Goal: Find specific page/section: Find specific page/section

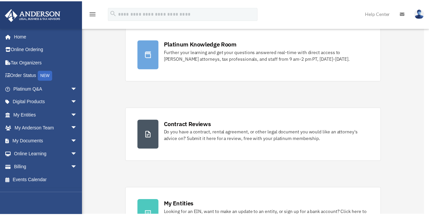
scroll to position [66, 0]
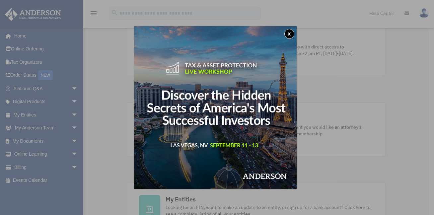
click at [290, 33] on button "x" at bounding box center [290, 34] width 10 height 10
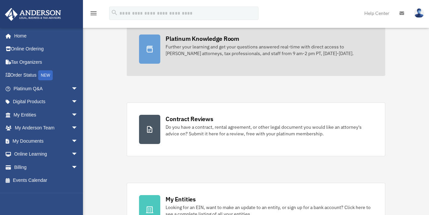
click at [209, 37] on div "Platinum Knowledge Room" at bounding box center [203, 39] width 74 height 8
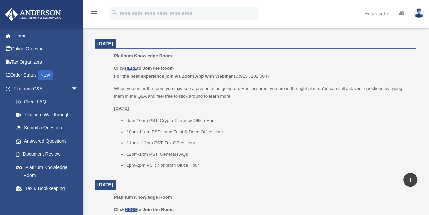
scroll to position [232, 0]
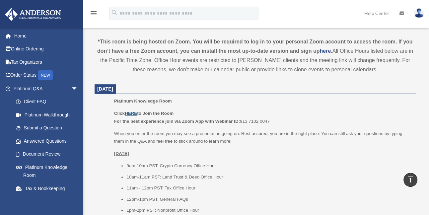
click at [134, 113] on u "HERE" at bounding box center [131, 113] width 12 height 5
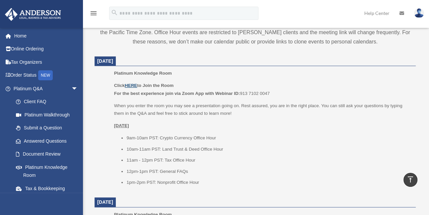
scroll to position [266, 0]
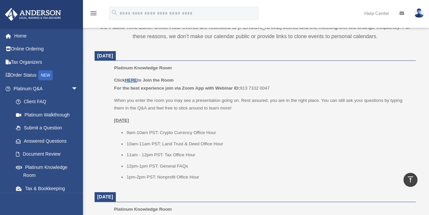
click at [136, 78] on u "HERE" at bounding box center [131, 80] width 12 height 5
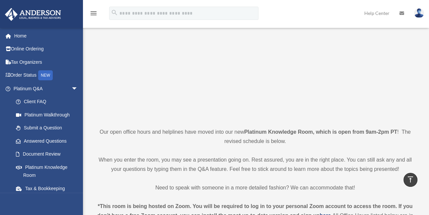
scroll to position [0, 0]
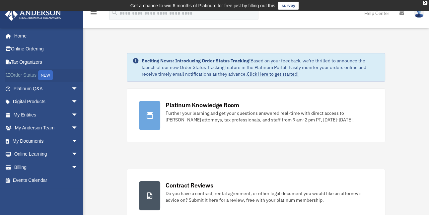
click at [23, 76] on link "Order Status NEW" at bounding box center [46, 76] width 83 height 14
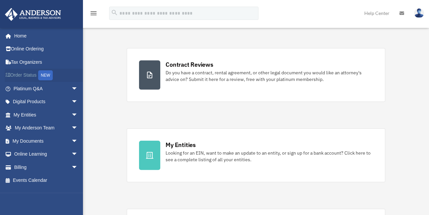
scroll to position [121, 0]
click at [63, 113] on link "My Entities arrow_drop_down" at bounding box center [46, 114] width 83 height 13
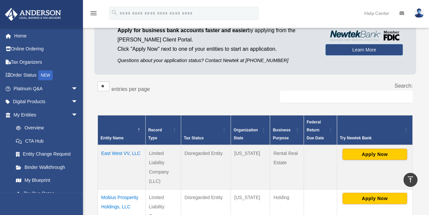
scroll to position [66, 0]
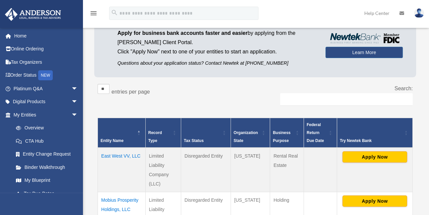
click at [217, 99] on div "** ** ** *** entries per page" at bounding box center [174, 92] width 153 height 17
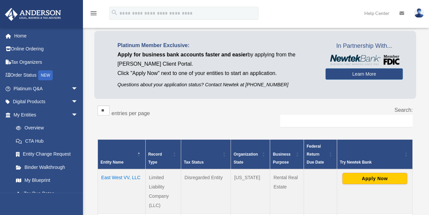
scroll to position [0, 0]
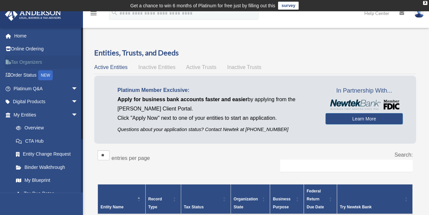
click at [31, 62] on link "Tax Organizers" at bounding box center [46, 61] width 83 height 13
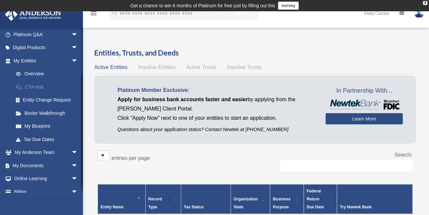
scroll to position [66, 0]
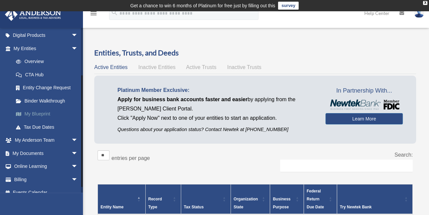
click at [41, 115] on link "My Blueprint" at bounding box center [48, 114] width 79 height 13
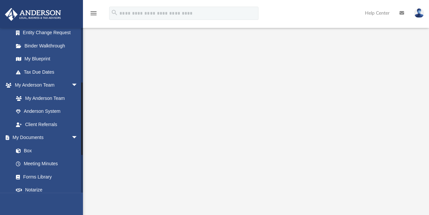
scroll to position [151, 0]
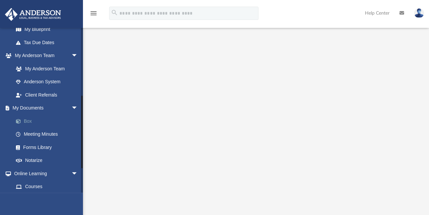
click at [29, 120] on link "Box" at bounding box center [48, 121] width 79 height 13
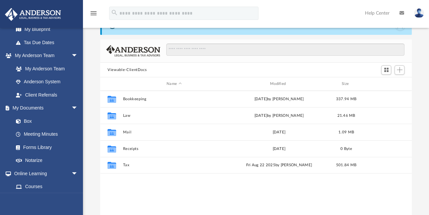
scroll to position [146, 307]
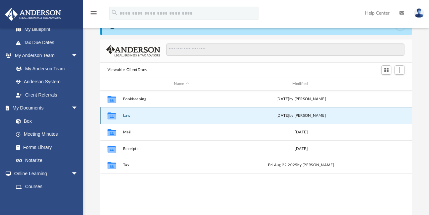
click at [126, 118] on button "Law" at bounding box center [181, 116] width 117 height 4
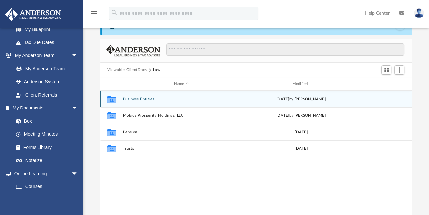
click at [149, 98] on button "Business Entities" at bounding box center [181, 99] width 117 height 4
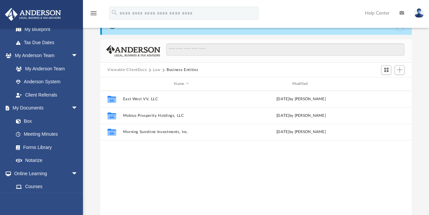
click at [157, 68] on button "Law" at bounding box center [157, 70] width 8 height 6
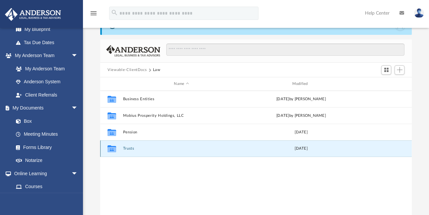
click at [129, 149] on button "Trusts" at bounding box center [181, 149] width 117 height 4
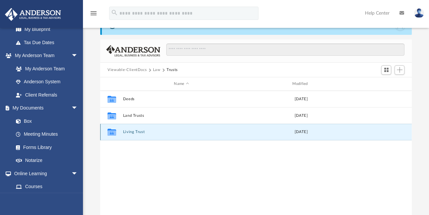
click at [136, 133] on button "Living Trust" at bounding box center [181, 132] width 117 height 4
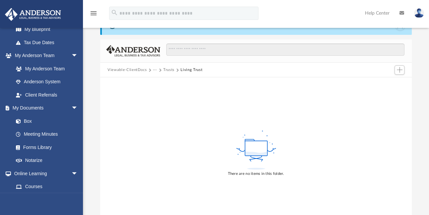
click at [170, 68] on button "Trusts" at bounding box center [168, 70] width 11 height 6
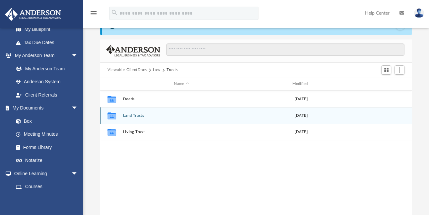
click at [132, 115] on button "Land Trusts" at bounding box center [181, 116] width 117 height 4
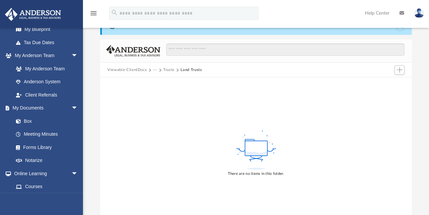
click at [167, 70] on button "Trusts" at bounding box center [168, 70] width 11 height 6
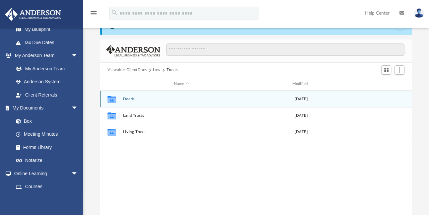
click at [127, 98] on button "Deeds" at bounding box center [181, 99] width 117 height 4
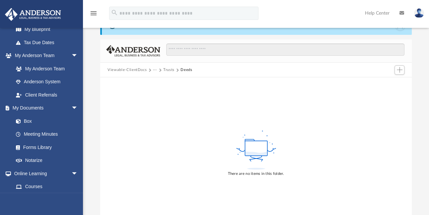
click at [169, 69] on button "Trusts" at bounding box center [168, 70] width 11 height 6
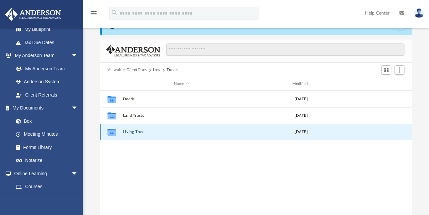
click at [140, 134] on button "Living Trust" at bounding box center [181, 132] width 117 height 4
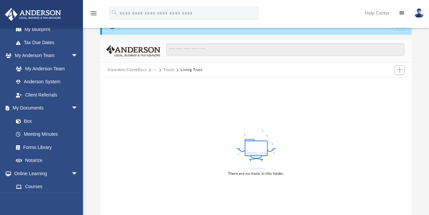
click at [169, 67] on button "Trusts" at bounding box center [168, 70] width 11 height 6
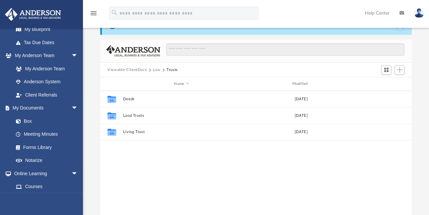
click at [156, 70] on button "Law" at bounding box center [157, 70] width 8 height 6
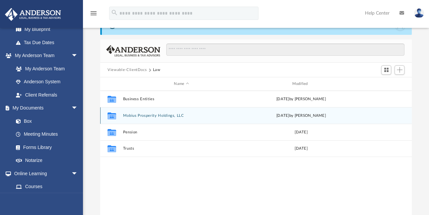
click at [147, 115] on button "Mobius Prosperity Holdings, LLC" at bounding box center [181, 116] width 117 height 4
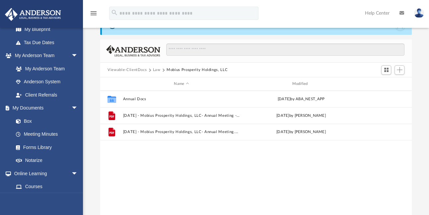
click at [156, 71] on button "Law" at bounding box center [157, 70] width 8 height 6
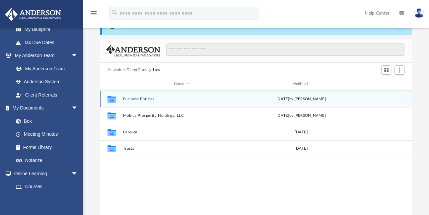
click at [134, 99] on button "Business Entities" at bounding box center [181, 99] width 117 height 4
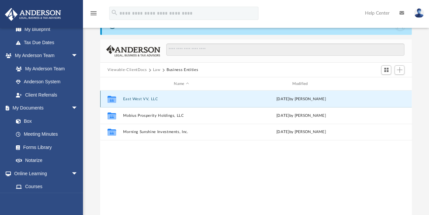
click at [134, 99] on button "East West VV, LLC" at bounding box center [181, 99] width 117 height 4
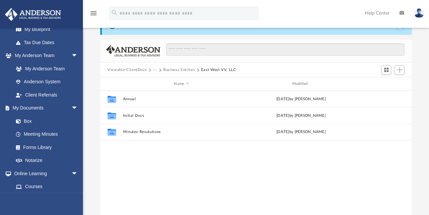
click at [174, 69] on button "Business Entities" at bounding box center [179, 70] width 32 height 6
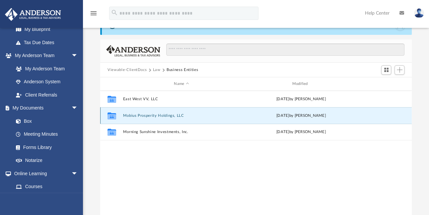
click at [132, 115] on button "Mobius Prosperity Holdings, LLC" at bounding box center [181, 116] width 117 height 4
click at [133, 114] on button "Initial Docs" at bounding box center [181, 116] width 117 height 4
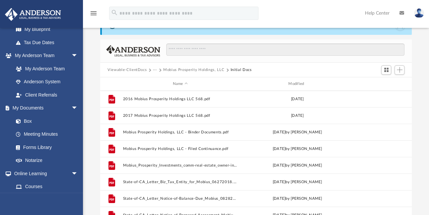
click at [176, 68] on button "Mobius Prosperity Holdings, LLC" at bounding box center [193, 70] width 61 height 6
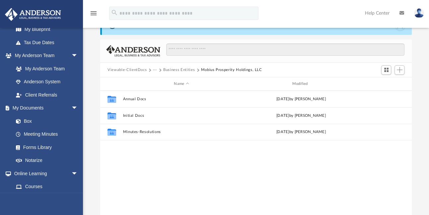
click at [168, 69] on button "Business Entities" at bounding box center [179, 70] width 32 height 6
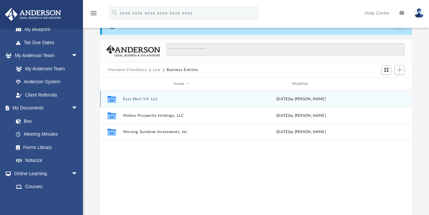
click at [141, 97] on button "East West VV, LLC" at bounding box center [181, 99] width 117 height 4
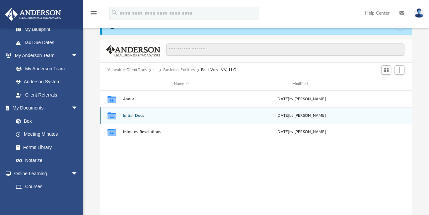
click at [129, 113] on div "Collaborated Folder Initial Docs [DATE] by [PERSON_NAME]" at bounding box center [256, 115] width 312 height 17
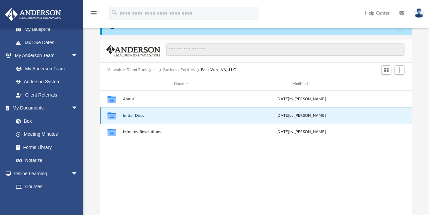
click at [129, 116] on button "Initial Docs" at bounding box center [181, 116] width 117 height 4
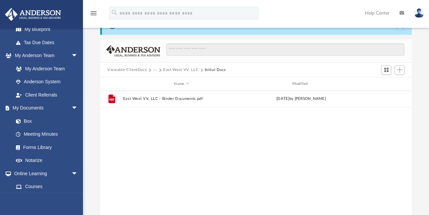
click at [183, 71] on button "East West VV, LLC" at bounding box center [180, 70] width 35 height 6
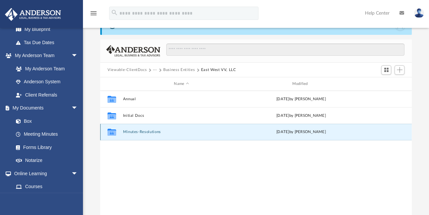
click at [142, 132] on button "Minutes-Resolutions" at bounding box center [181, 132] width 117 height 4
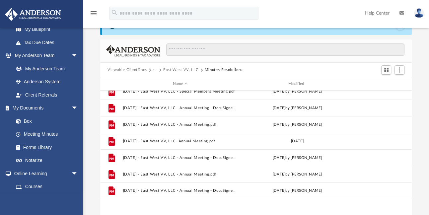
scroll to position [0, 0]
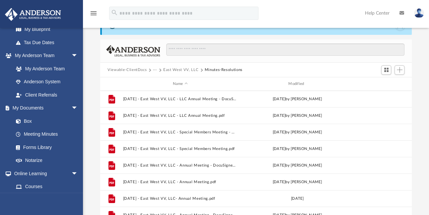
click at [156, 70] on button "···" at bounding box center [155, 70] width 4 height 6
click at [160, 91] on li "Business Entities" at bounding box center [171, 92] width 31 height 7
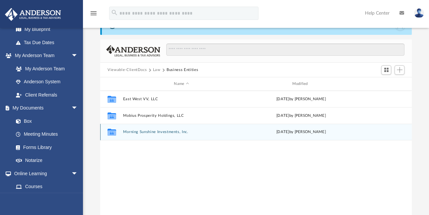
click at [133, 132] on button "Morning Sunshine Investments, Inc." at bounding box center [181, 132] width 117 height 4
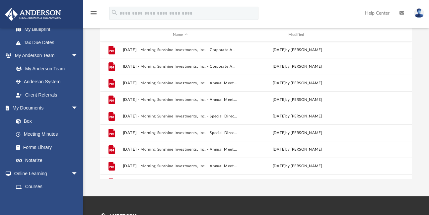
scroll to position [33, 0]
